Goal: Navigation & Orientation: Find specific page/section

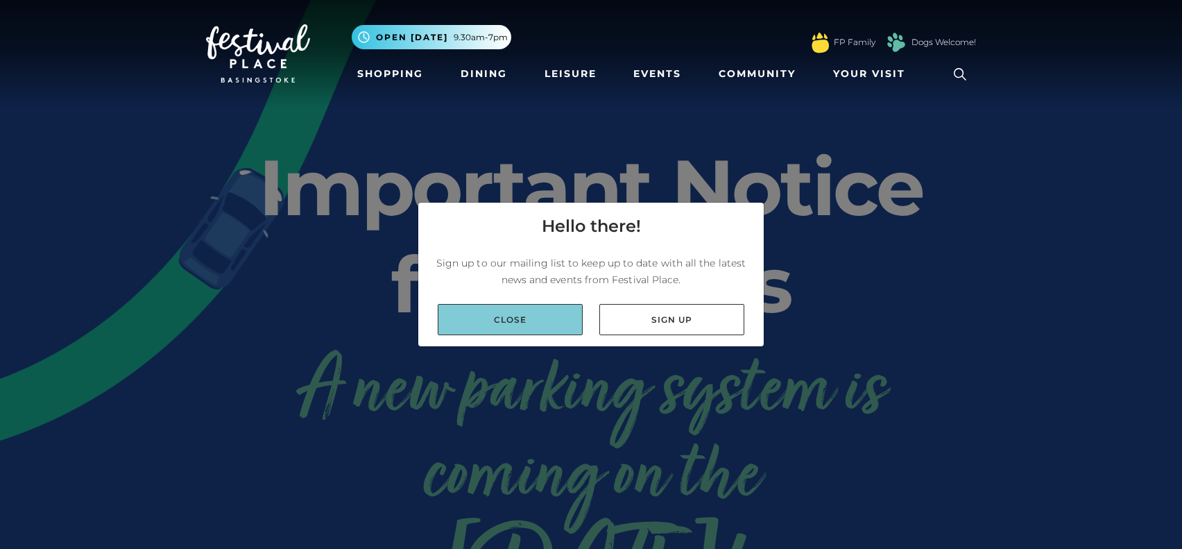
click at [505, 326] on link "Close" at bounding box center [510, 319] width 145 height 31
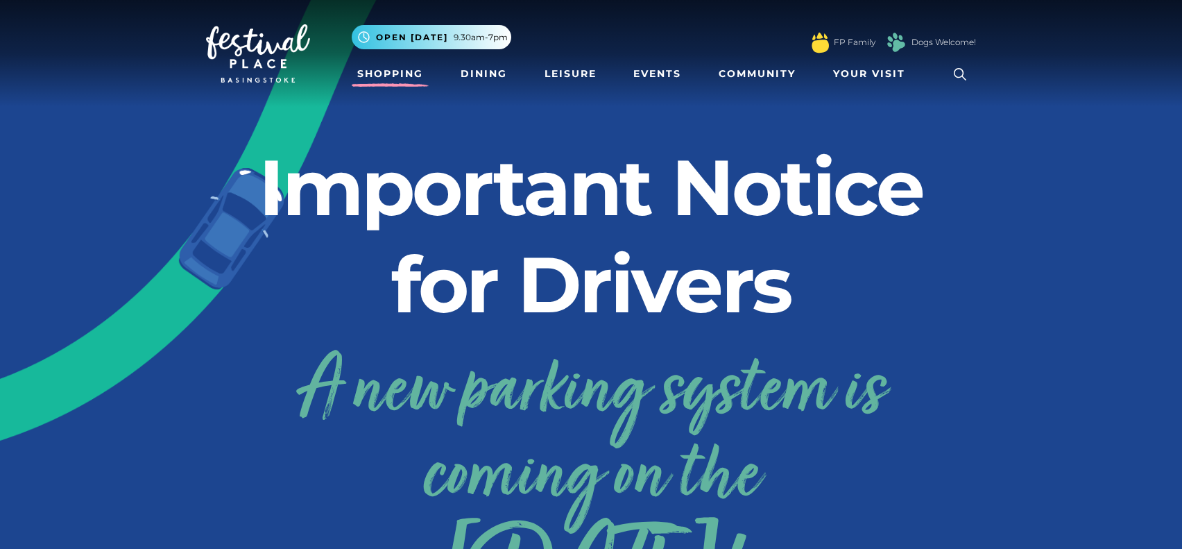
click at [409, 76] on link "Shopping" at bounding box center [390, 74] width 77 height 26
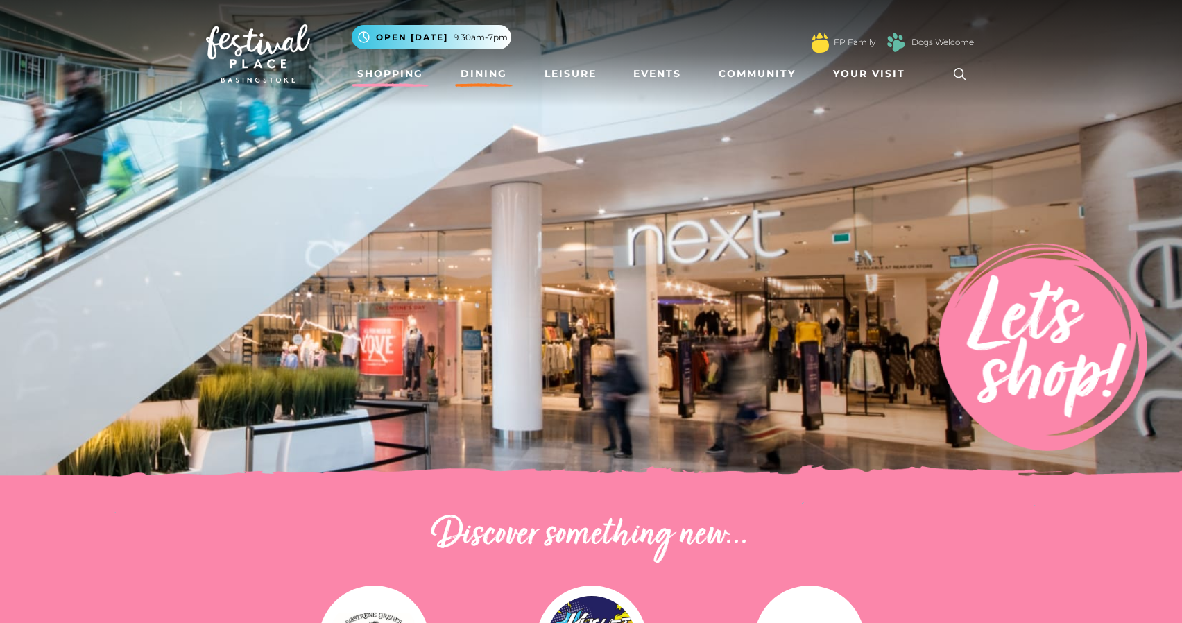
click at [472, 63] on link "Dining" at bounding box center [484, 74] width 58 height 26
